Goal: Task Accomplishment & Management: Use online tool/utility

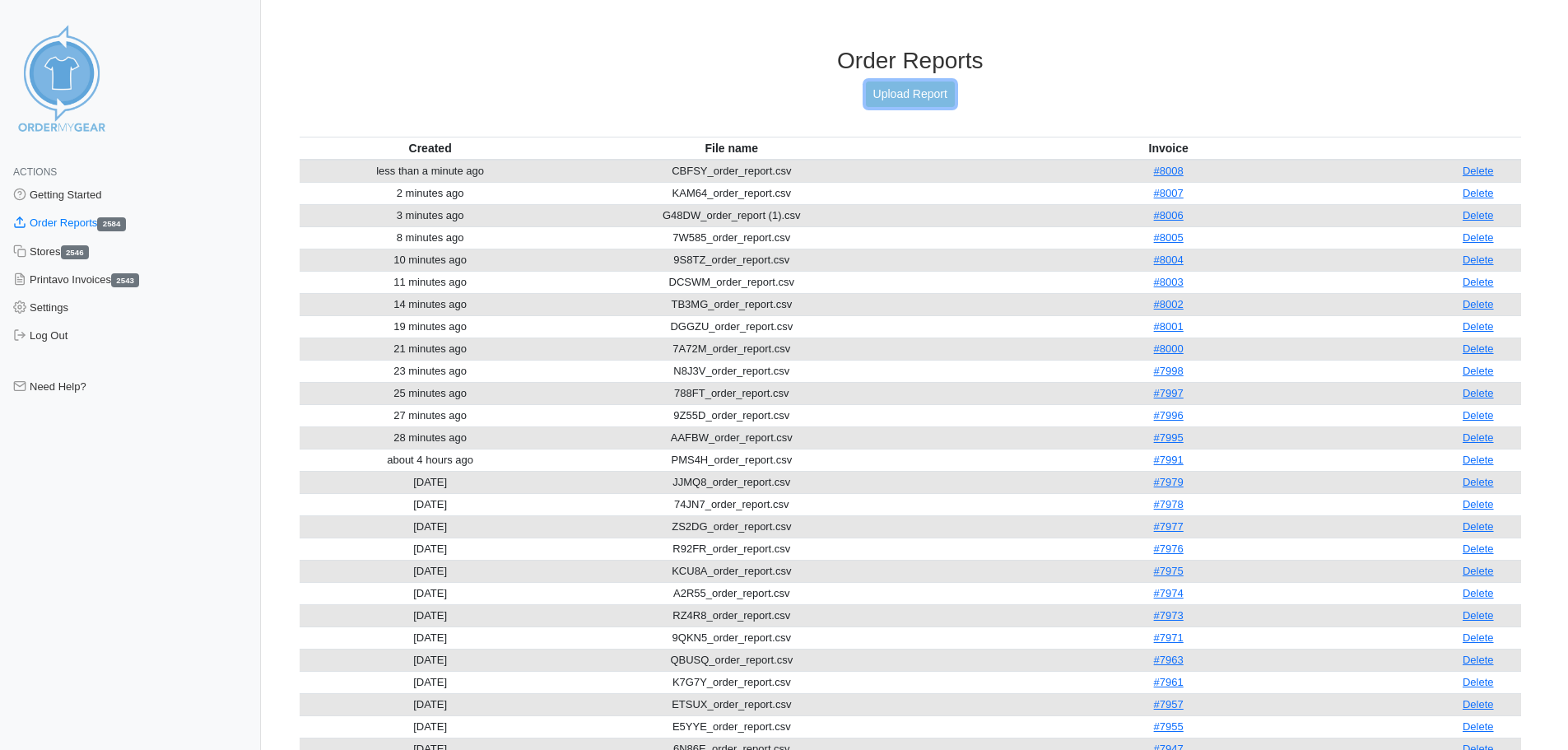
click at [905, 103] on link "Upload Report" at bounding box center [911, 94] width 89 height 26
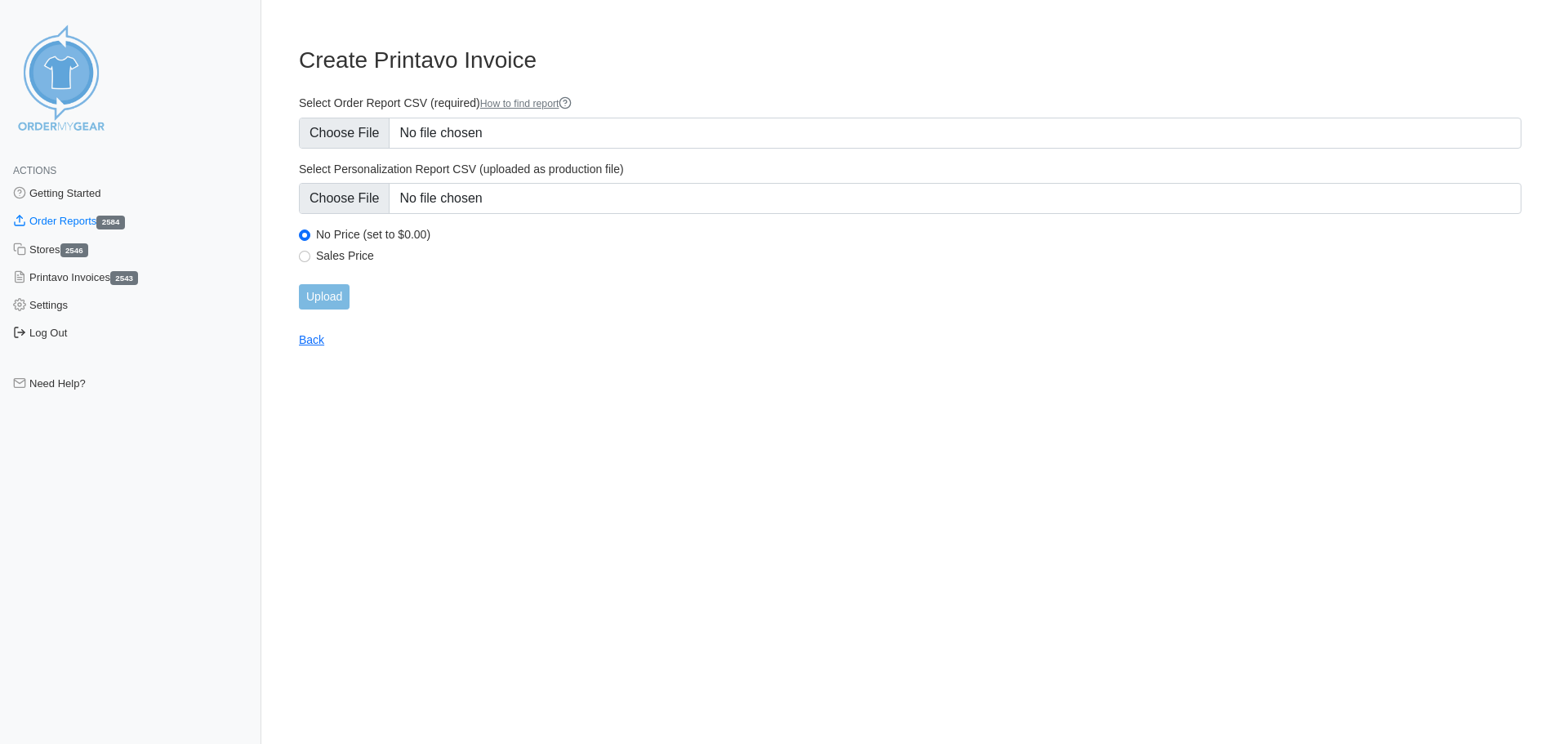
type input "C:\fakepath\2672R_order_report.csv"
type input "C:\fakepath\2672R_personalization_report.csv"
click at [341, 291] on input "Upload" at bounding box center [324, 297] width 51 height 25
